Goal: Find specific fact: Find contact information

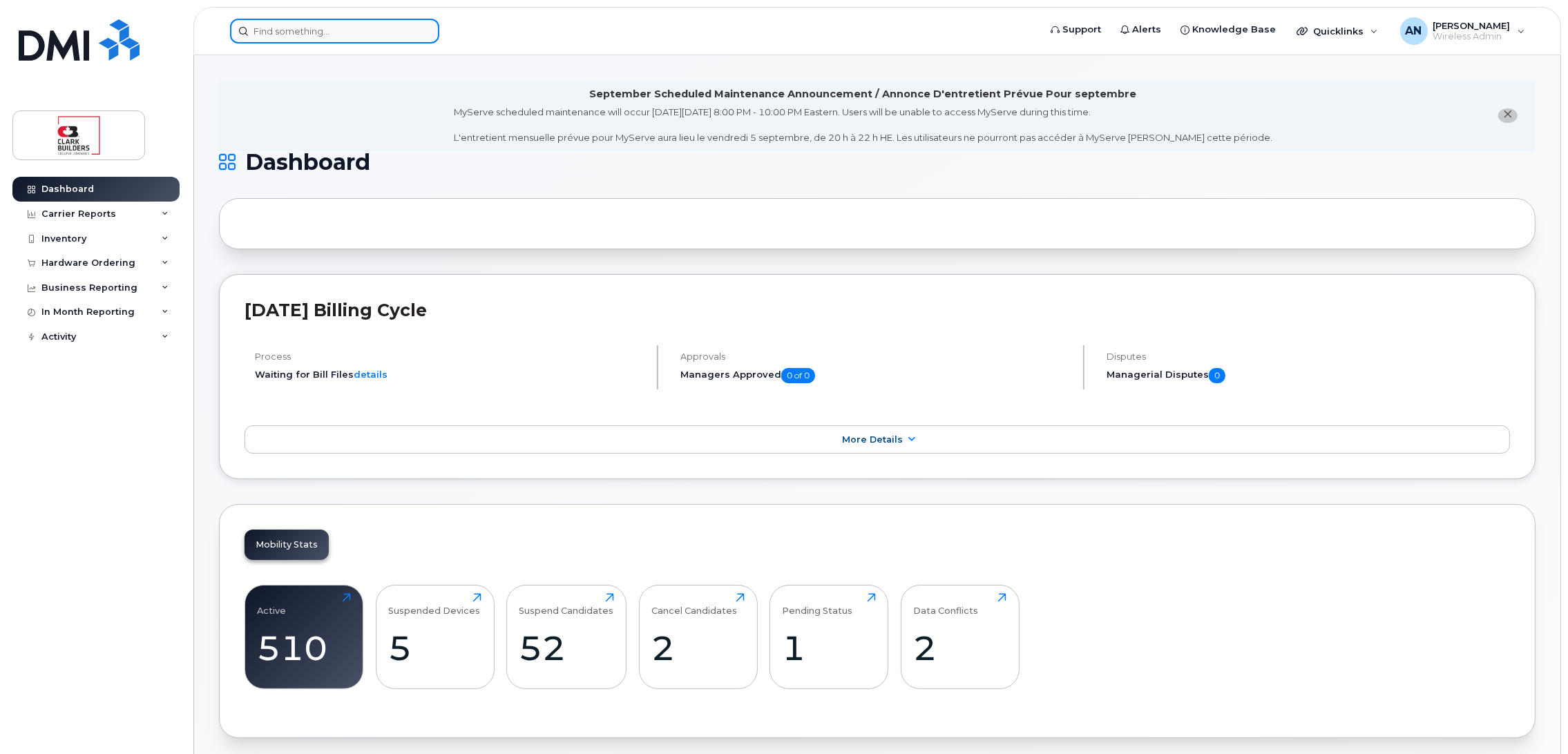
click at [304, 29] on input at bounding box center [334, 31] width 209 height 25
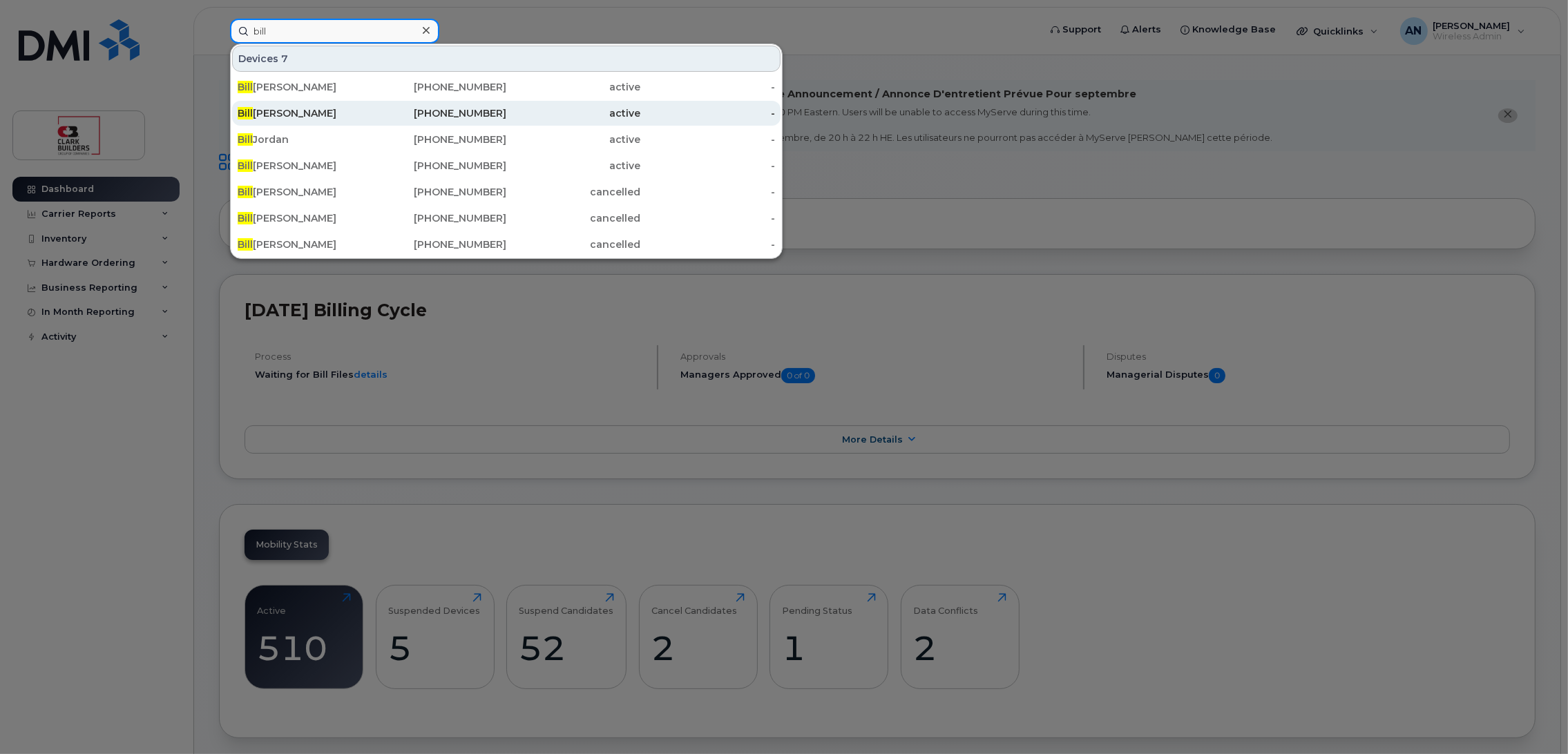
type input "bill"
click at [376, 120] on div "[PHONE_NUMBER]" at bounding box center [439, 112] width 135 height 25
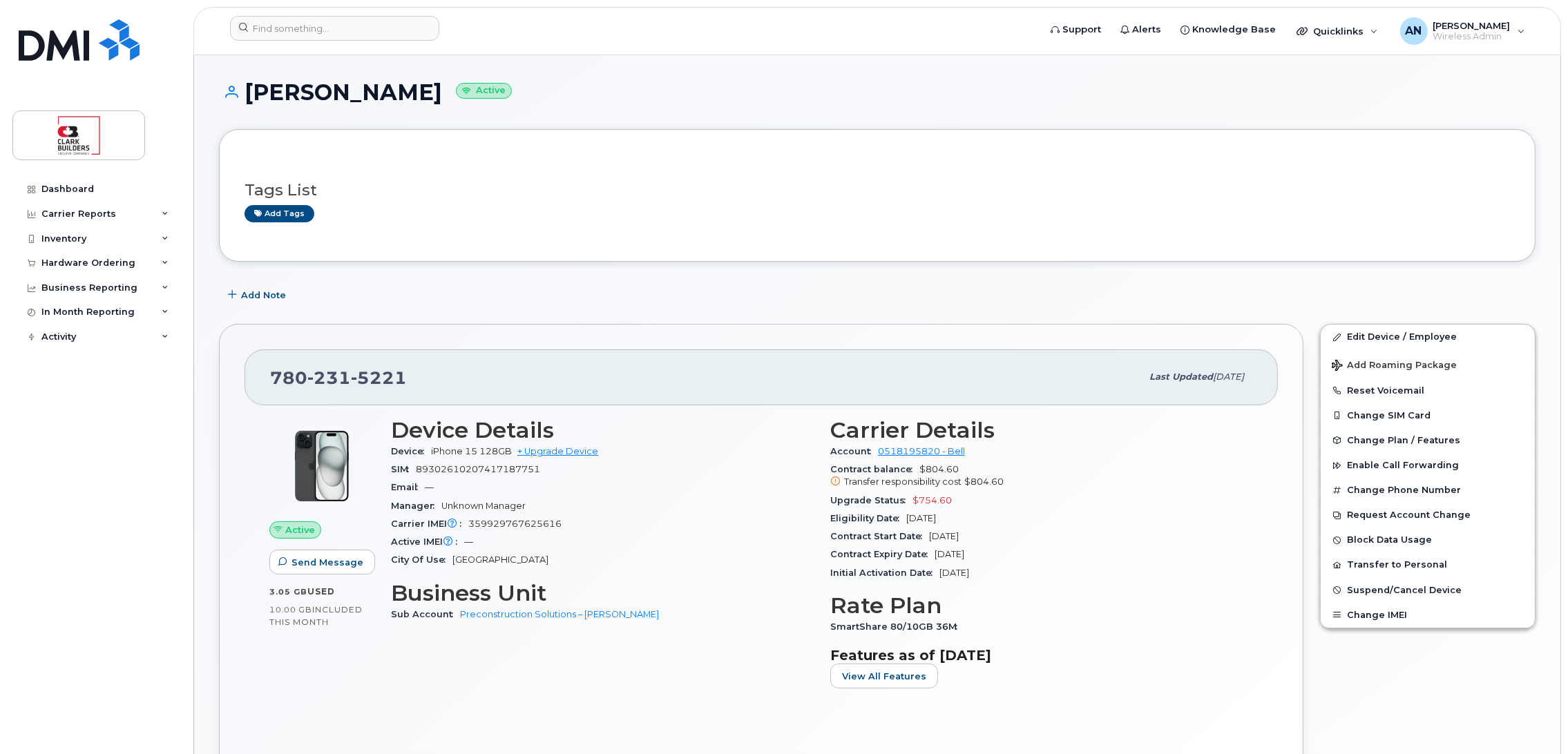
click at [361, 383] on span "5221" at bounding box center [378, 378] width 56 height 21
click at [362, 376] on div "Tags List Add tags Add Note 780 231 5221 Last updated Aug 25, 2025 Active Send …" at bounding box center [877, 711] width 1316 height 1163
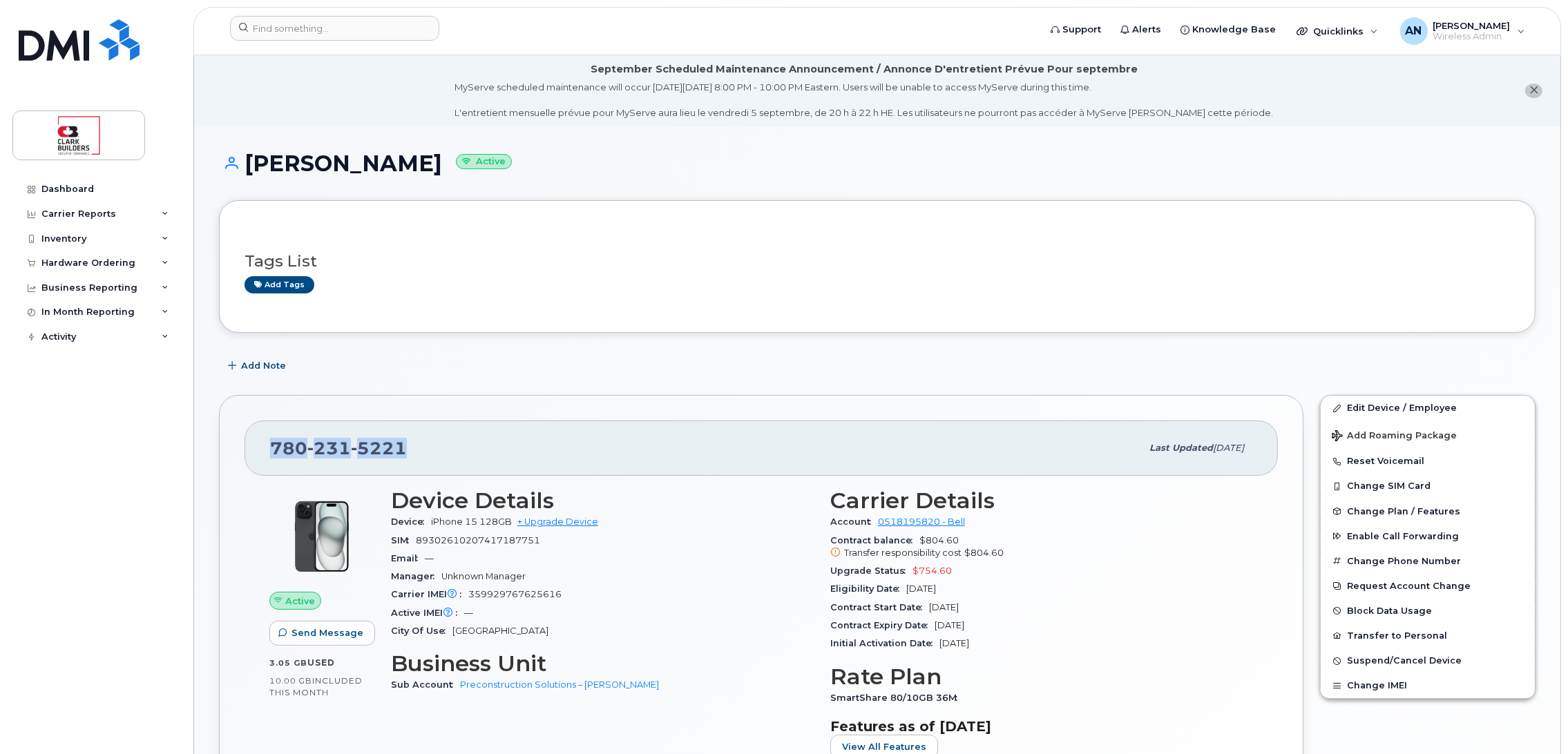
click at [362, 376] on div "Add Note" at bounding box center [877, 365] width 1316 height 25
copy span "780 231 5221"
click at [716, 155] on h1 "Bill Elzinga Active" at bounding box center [877, 163] width 1316 height 24
